Goal: Check status

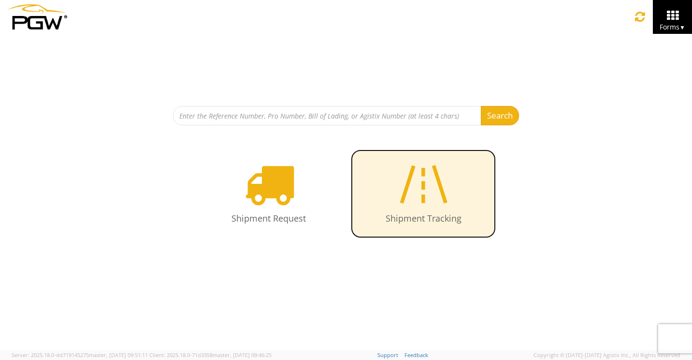
click at [429, 198] on icon at bounding box center [424, 184] width 56 height 50
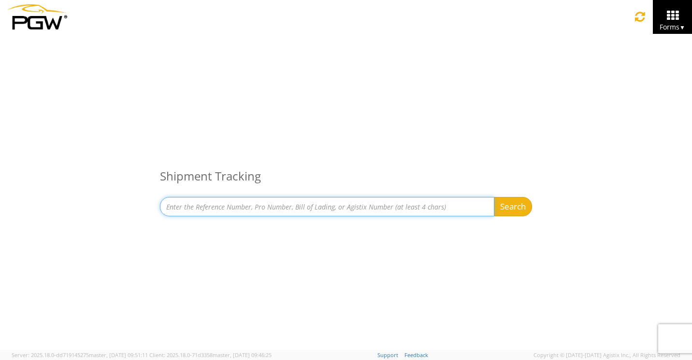
click at [288, 205] on input at bounding box center [327, 206] width 335 height 19
click at [351, 208] on input at bounding box center [327, 206] width 335 height 19
type input "667181"
click at [494, 197] on button "Search" at bounding box center [513, 206] width 38 height 19
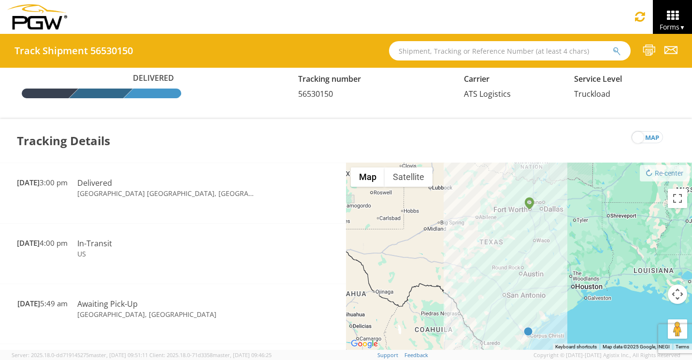
drag, startPoint x: 602, startPoint y: 279, endPoint x: 475, endPoint y: 300, distance: 128.8
click at [475, 300] on div at bounding box center [519, 256] width 346 height 188
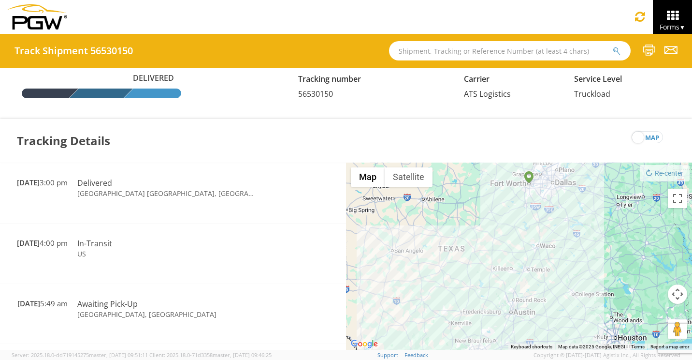
drag, startPoint x: 529, startPoint y: 253, endPoint x: 473, endPoint y: 323, distance: 89.7
click at [473, 323] on div at bounding box center [519, 256] width 346 height 188
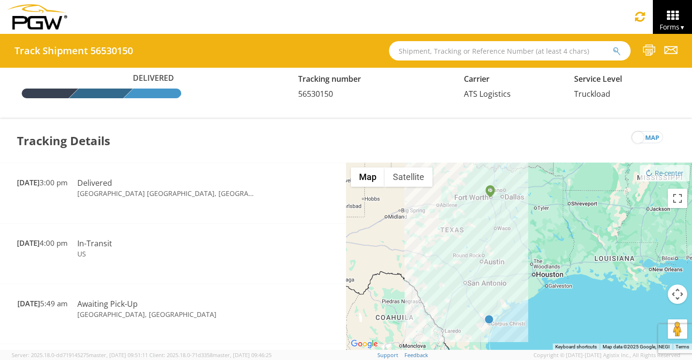
drag, startPoint x: 497, startPoint y: 307, endPoint x: 494, endPoint y: 260, distance: 47.0
click at [494, 260] on div at bounding box center [519, 256] width 346 height 188
